Goal: Transaction & Acquisition: Obtain resource

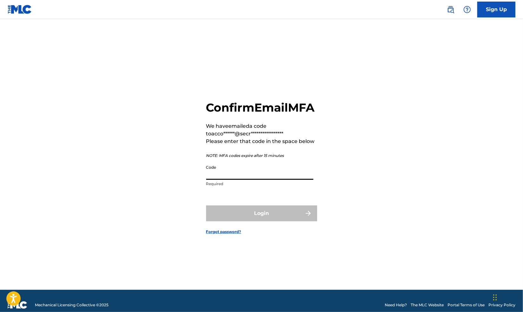
click at [227, 180] on input "Code" at bounding box center [259, 171] width 107 height 18
click at [221, 180] on input "Code" at bounding box center [259, 171] width 107 height 18
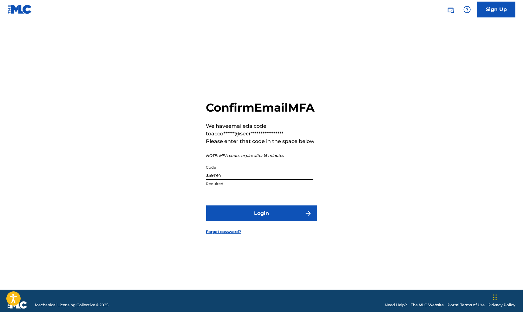
type input "359194"
click at [297, 217] on button "Login" at bounding box center [261, 214] width 111 height 16
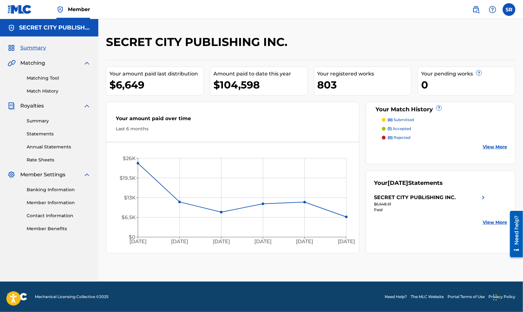
click at [38, 51] on span "Summary" at bounding box center [33, 48] width 26 height 8
click at [42, 133] on link "Statements" at bounding box center [59, 134] width 64 height 7
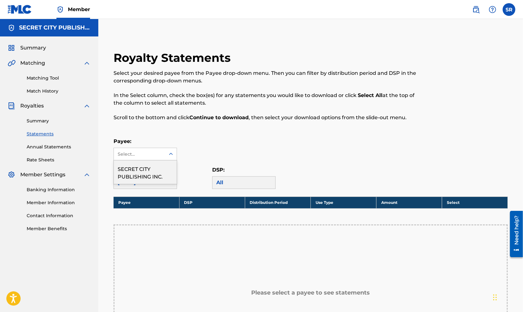
click at [173, 155] on icon at bounding box center [171, 154] width 6 height 6
click at [158, 175] on div "SECRET CITY PUBLISHING INC." at bounding box center [145, 171] width 63 height 23
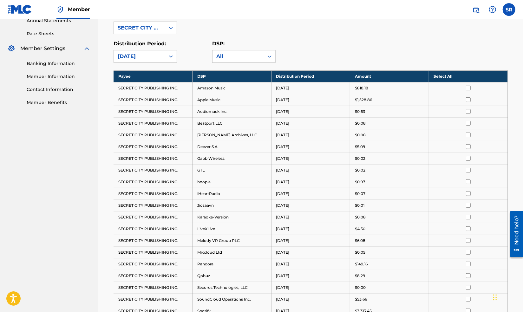
scroll to position [127, 0]
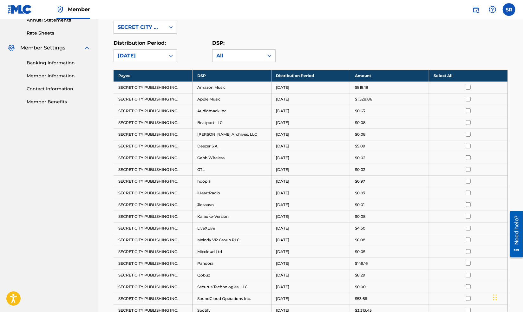
click at [270, 55] on icon at bounding box center [270, 56] width 4 height 2
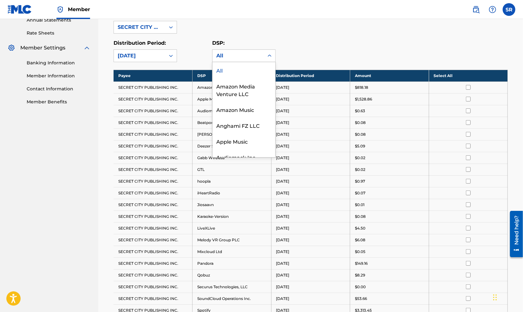
click at [270, 55] on icon at bounding box center [270, 56] width 4 height 2
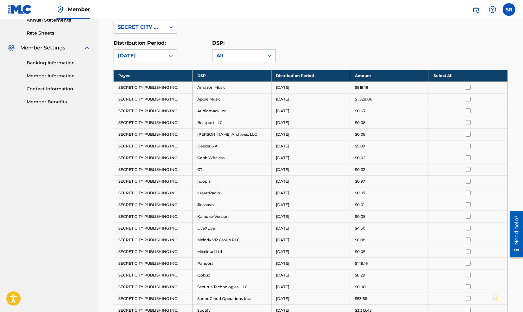
click at [508, 9] on label at bounding box center [509, 9] width 13 height 13
click at [509, 10] on input "SR Secret City Records [EMAIL_ADDRESS][DOMAIN_NAME] Notification Preferences Pr…" at bounding box center [509, 10] width 0 height 0
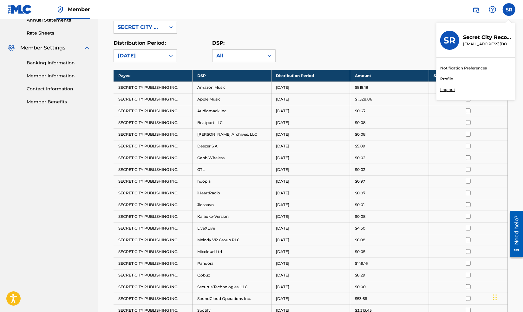
click at [508, 9] on div "SR SR Secret City Records [EMAIL_ADDRESS][DOMAIN_NAME] Notification Preferences…" at bounding box center [509, 9] width 13 height 13
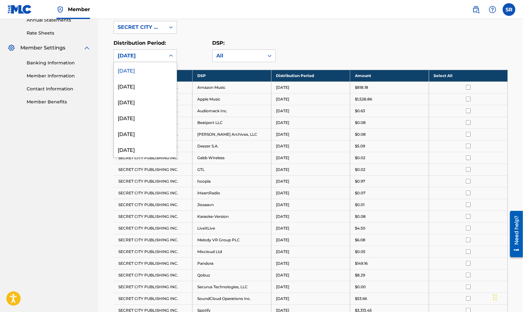
click at [173, 56] on icon at bounding box center [171, 56] width 6 height 6
click at [136, 86] on div "[DATE]" at bounding box center [145, 86] width 63 height 16
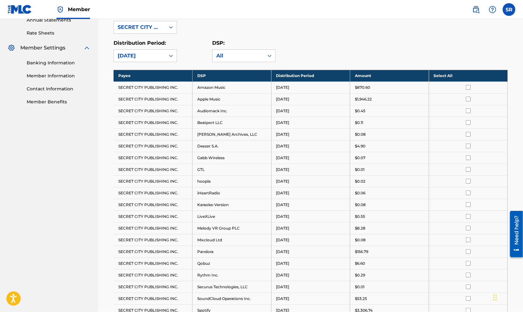
click at [469, 85] on input "checkbox" at bounding box center [468, 87] width 5 height 5
click at [471, 73] on th "Deselect All" at bounding box center [468, 76] width 79 height 12
click at [471, 73] on th "Select All" at bounding box center [468, 76] width 79 height 12
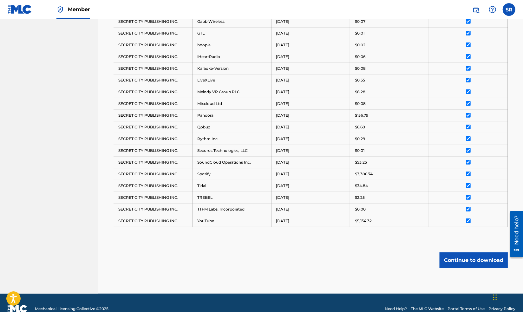
scroll to position [272, 0]
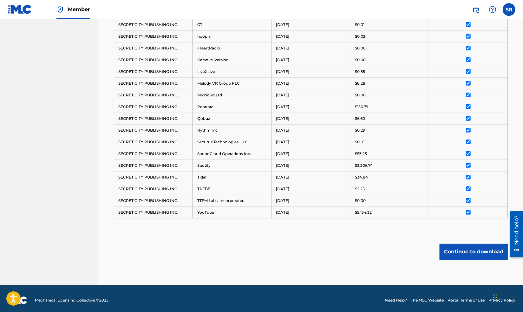
click at [465, 251] on button "Continue to download" at bounding box center [474, 252] width 68 height 16
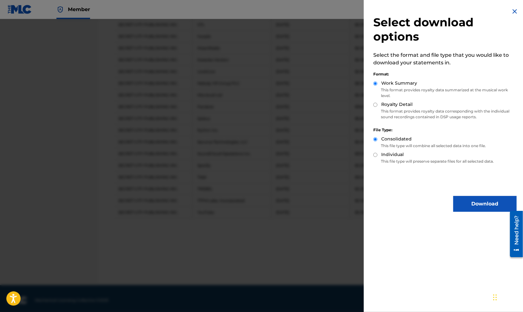
click at [511, 11] on img at bounding box center [515, 12] width 8 height 8
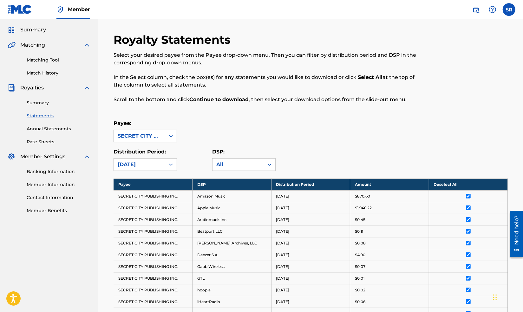
scroll to position [0, 0]
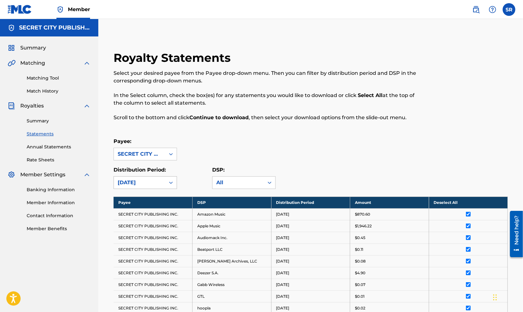
click at [172, 182] on icon at bounding box center [171, 182] width 6 height 6
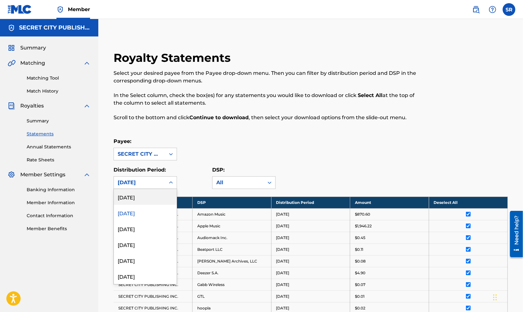
click at [137, 198] on div "[DATE]" at bounding box center [145, 197] width 63 height 16
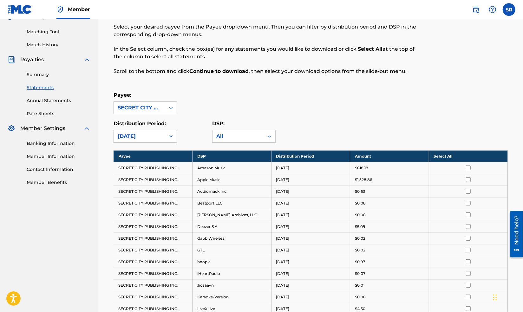
scroll to position [6, 0]
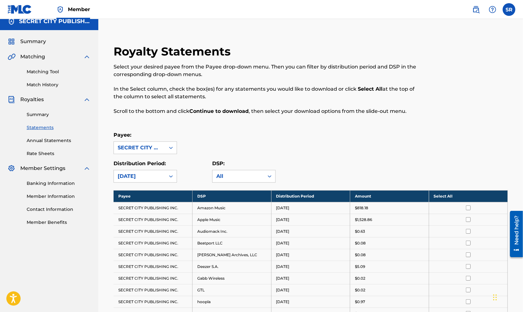
click at [453, 192] on th "Select All" at bounding box center [468, 196] width 79 height 12
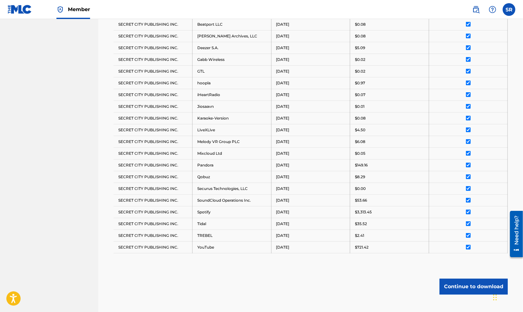
scroll to position [260, 0]
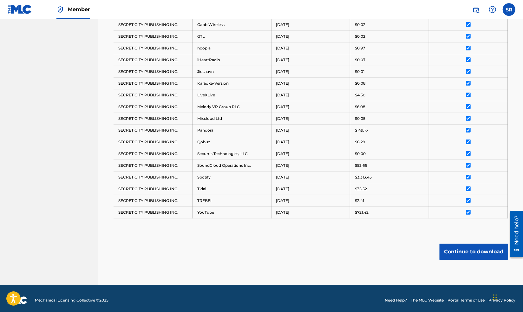
click at [453, 251] on button "Continue to download" at bounding box center [474, 252] width 68 height 16
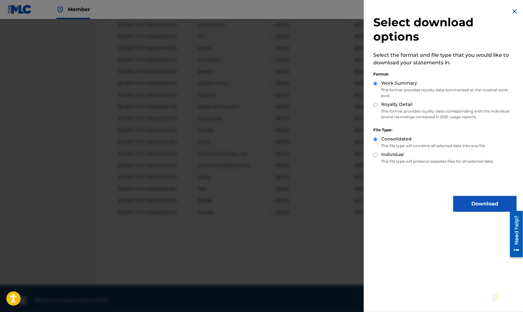
click at [468, 203] on button "Download" at bounding box center [484, 204] width 63 height 16
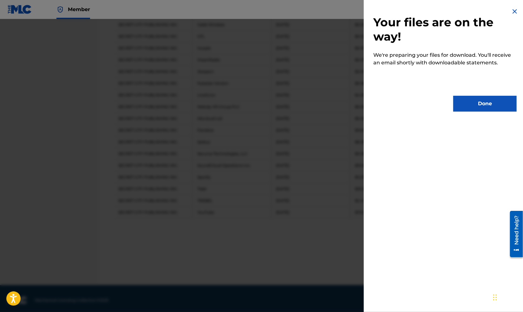
click at [493, 100] on button "Done" at bounding box center [484, 104] width 63 height 16
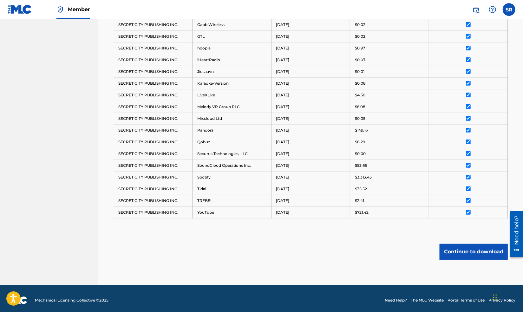
click at [461, 249] on button "Continue to download" at bounding box center [474, 252] width 68 height 16
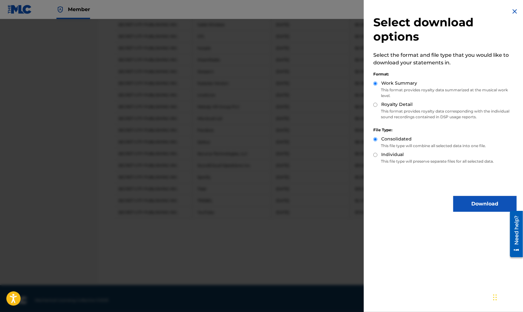
click at [374, 104] on input "Royalty Detail" at bounding box center [375, 105] width 4 height 4
radio input "true"
click at [477, 204] on button "Download" at bounding box center [484, 204] width 63 height 16
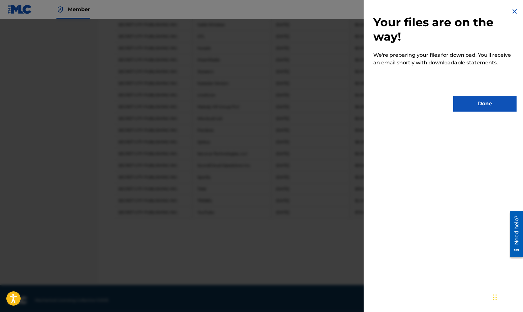
click at [483, 101] on button "Done" at bounding box center [484, 104] width 63 height 16
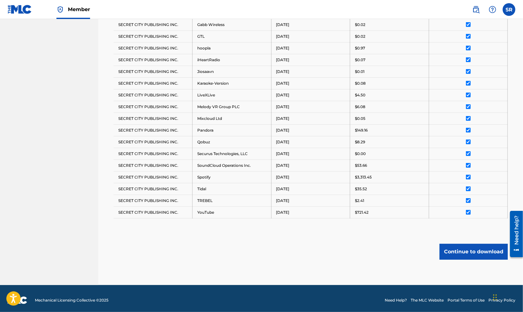
click at [460, 244] on button "Continue to download" at bounding box center [474, 252] width 68 height 16
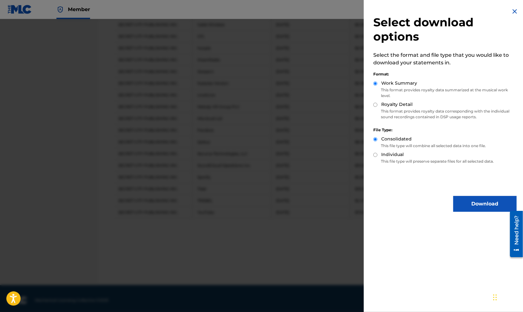
click at [376, 157] on div "Individual" at bounding box center [444, 154] width 143 height 7
click at [375, 155] on input "Individual" at bounding box center [375, 155] width 4 height 4
radio input "true"
click at [471, 206] on button "Download" at bounding box center [484, 204] width 63 height 16
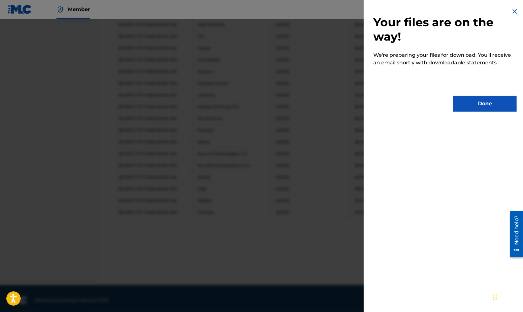
click at [463, 107] on button "Done" at bounding box center [484, 104] width 63 height 16
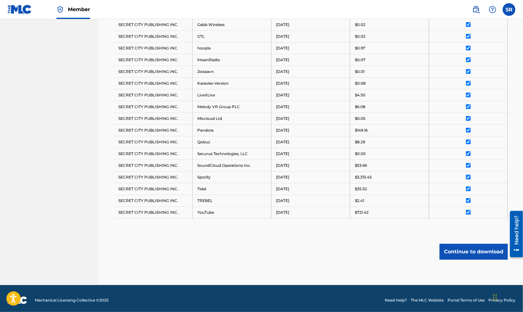
click at [477, 244] on button "Continue to download" at bounding box center [474, 252] width 68 height 16
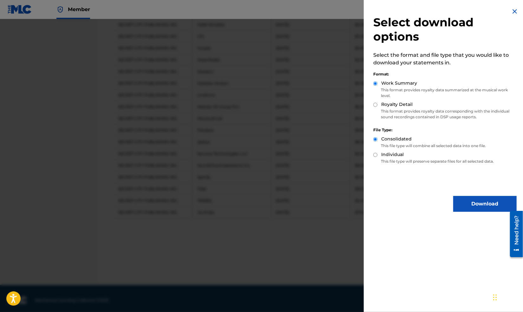
click at [375, 105] on input "Royalty Detail" at bounding box center [375, 105] width 4 height 4
radio input "true"
click at [469, 201] on button "Download" at bounding box center [484, 204] width 63 height 16
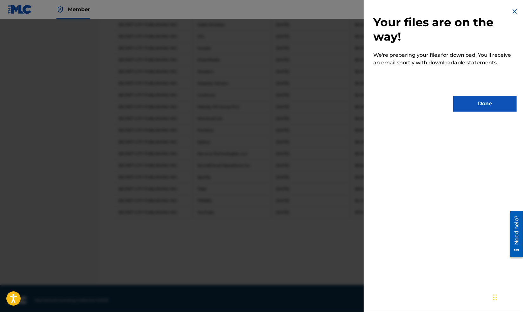
click at [492, 100] on button "Done" at bounding box center [484, 104] width 63 height 16
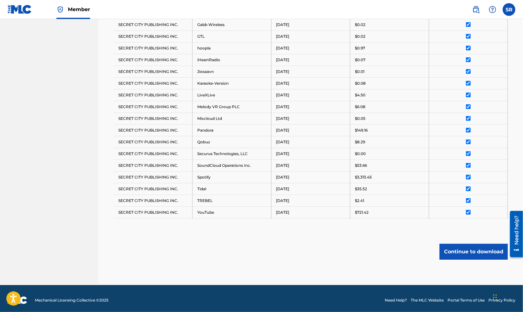
drag, startPoint x: 391, startPoint y: 258, endPoint x: 402, endPoint y: 251, distance: 12.6
click at [391, 257] on div "Royalty Statements Select your desired payee from the Payee drop-down menu. The…" at bounding box center [310, 38] width 409 height 494
click at [478, 247] on button "Continue to download" at bounding box center [474, 252] width 68 height 16
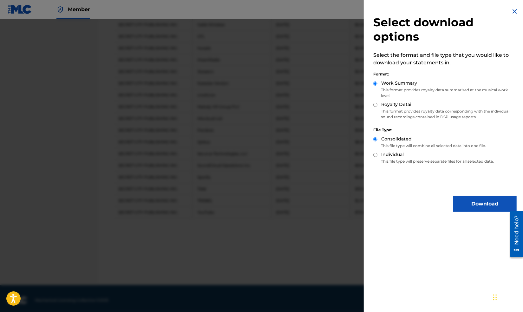
click at [376, 154] on input "Individual" at bounding box center [375, 155] width 4 height 4
radio input "true"
click at [376, 105] on input "Royalty Detail" at bounding box center [375, 105] width 4 height 4
radio input "true"
click at [482, 202] on button "Download" at bounding box center [484, 204] width 63 height 16
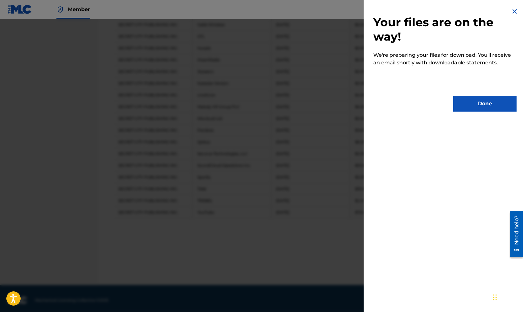
click at [493, 97] on button "Done" at bounding box center [484, 104] width 63 height 16
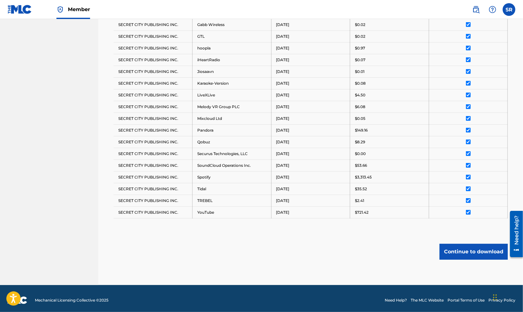
click at [456, 248] on button "Continue to download" at bounding box center [474, 252] width 68 height 16
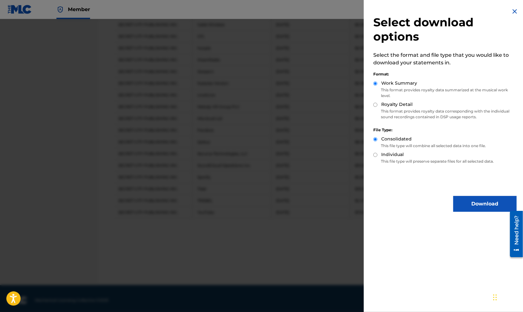
click at [376, 104] on input "Royalty Detail" at bounding box center [375, 105] width 4 height 4
radio input "true"
click at [469, 207] on button "Download" at bounding box center [484, 204] width 63 height 16
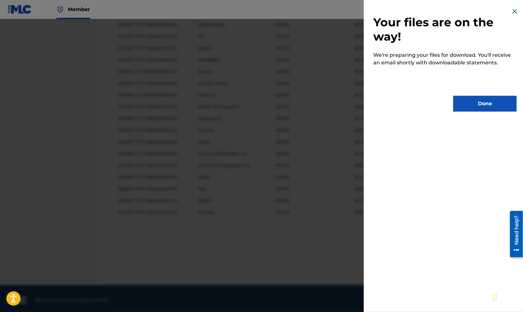
click at [469, 105] on button "Done" at bounding box center [484, 104] width 63 height 16
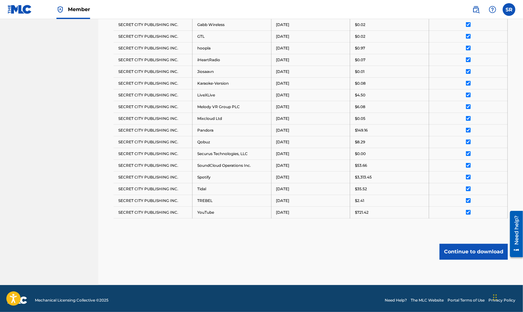
click at [466, 251] on button "Continue to download" at bounding box center [474, 252] width 68 height 16
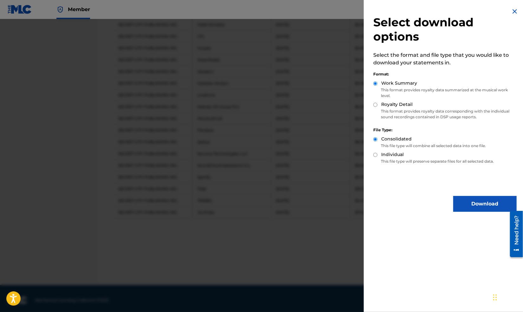
click at [374, 154] on input "Individual" at bounding box center [375, 155] width 4 height 4
radio input "true"
click at [461, 202] on button "Download" at bounding box center [484, 204] width 63 height 16
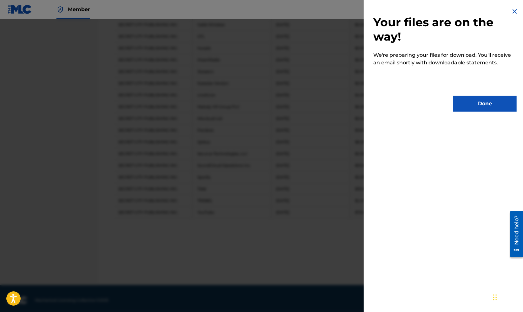
click at [465, 105] on button "Done" at bounding box center [484, 104] width 63 height 16
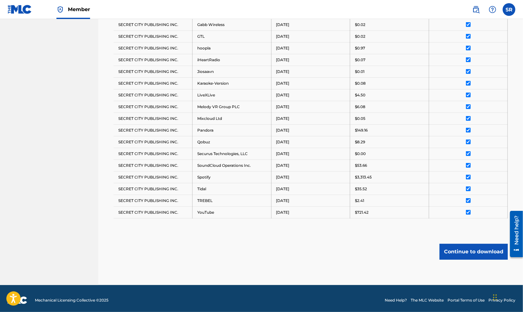
click at [448, 250] on button "Continue to download" at bounding box center [474, 252] width 68 height 16
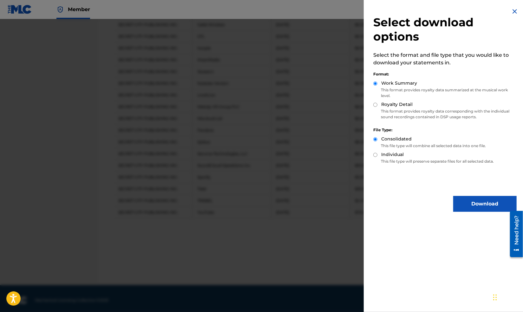
click at [378, 104] on div "Royalty Detail" at bounding box center [444, 104] width 143 height 7
click at [375, 103] on input "Royalty Detail" at bounding box center [375, 105] width 4 height 4
radio input "true"
click at [461, 202] on button "Download" at bounding box center [484, 204] width 63 height 16
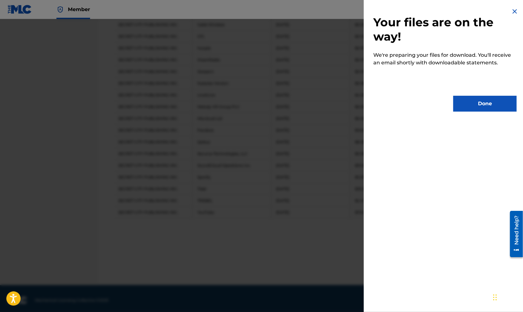
click at [479, 102] on button "Done" at bounding box center [484, 104] width 63 height 16
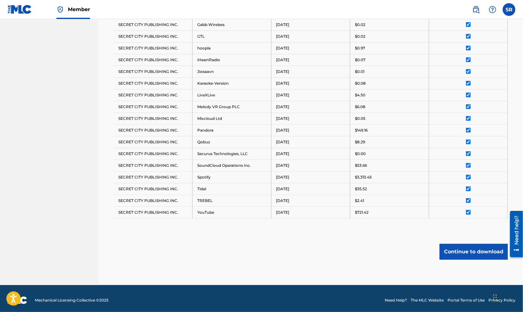
drag, startPoint x: 238, startPoint y: 236, endPoint x: 246, endPoint y: 230, distance: 10.5
click at [238, 236] on div "Royalty Statements Select your desired payee from the Payee drop-down menu. The…" at bounding box center [310, 38] width 409 height 494
click at [452, 248] on button "Continue to download" at bounding box center [474, 252] width 68 height 16
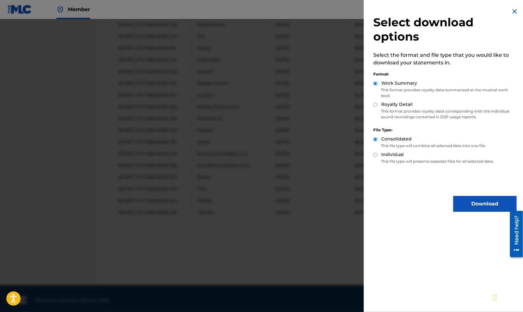
click at [512, 13] on img at bounding box center [515, 12] width 8 height 8
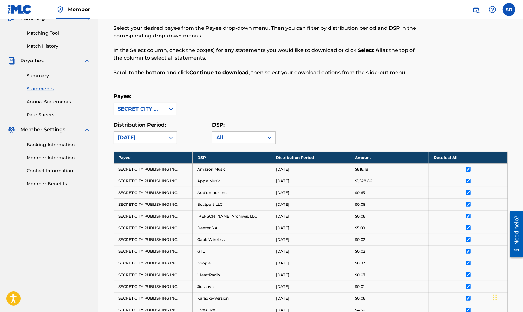
scroll to position [0, 0]
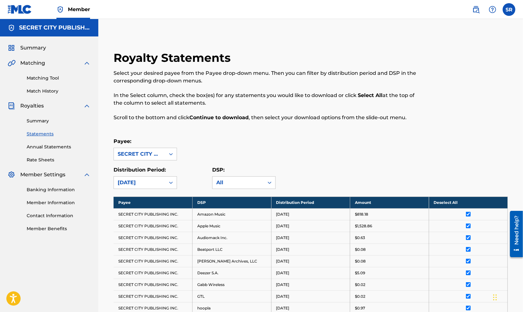
click at [37, 121] on link "Summary" at bounding box center [59, 121] width 64 height 7
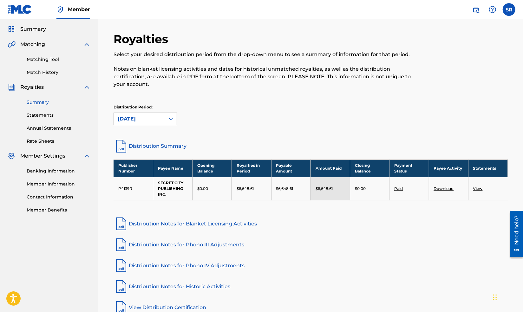
scroll to position [32, 0]
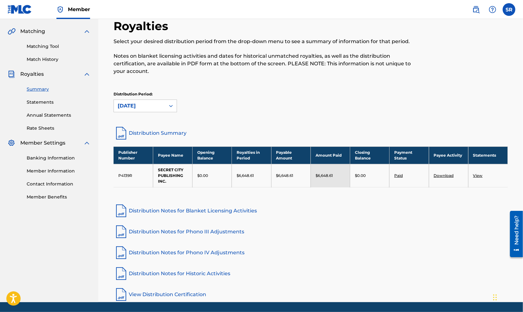
click at [448, 175] on link "Download" at bounding box center [444, 175] width 20 height 5
